Goal: Communication & Community: Share content

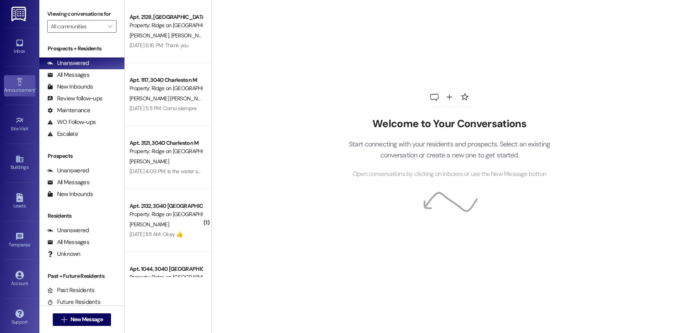
click at [22, 82] on link "Announcement •" at bounding box center [19, 85] width 31 height 21
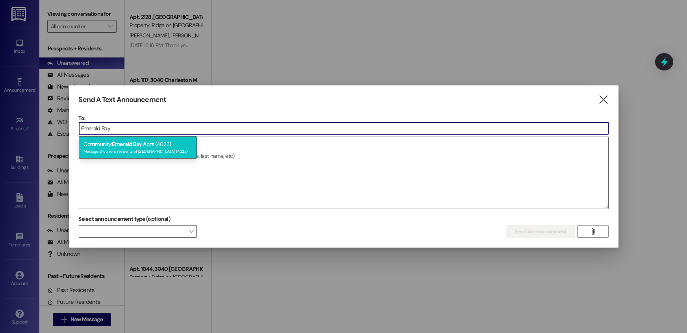
type input "Emerald Bay"
click at [130, 150] on div "Message all current residents of [GEOGRAPHIC_DATA] (4023)" at bounding box center [137, 150] width 109 height 7
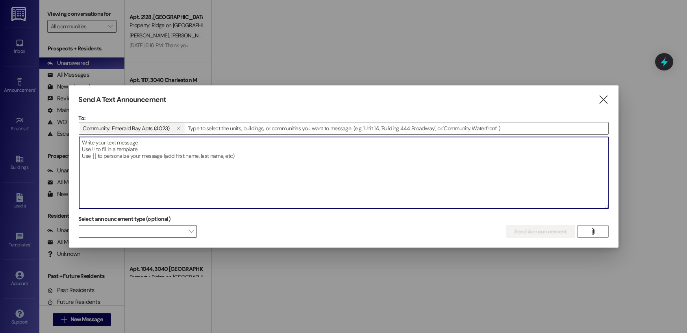
paste textarea "Dear Residents, Please be advised that the water in the entire property will be…"
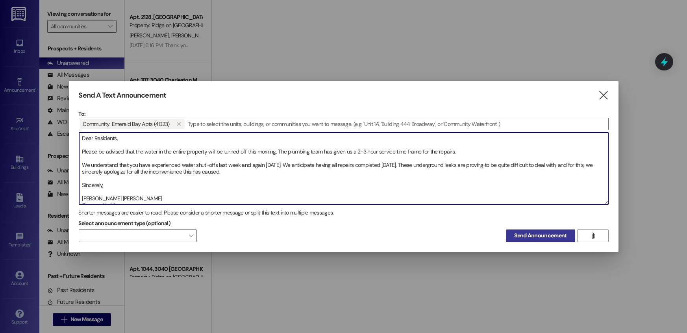
type textarea "Dear Residents, Please be advised that the water in the entire property will be…"
click at [543, 237] on span "Send Announcement" at bounding box center [540, 235] width 52 height 8
